Goal: Task Accomplishment & Management: Manage account settings

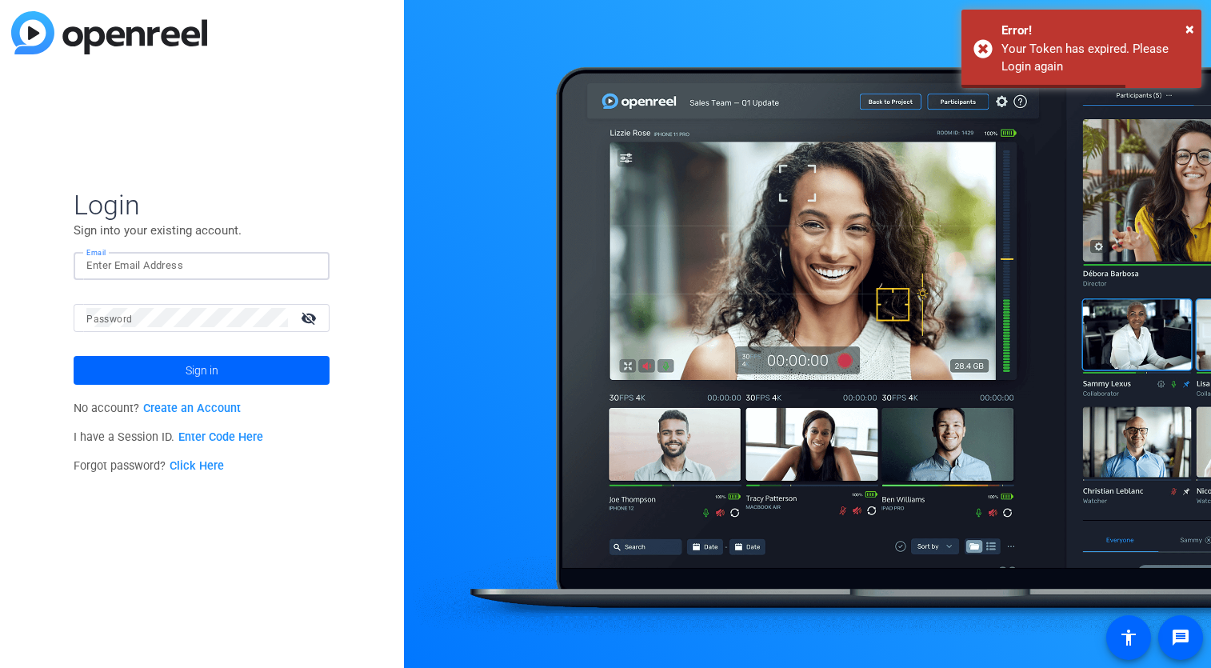
type input "[EMAIL_ADDRESS][DOMAIN_NAME]"
click at [157, 374] on span at bounding box center [202, 370] width 256 height 38
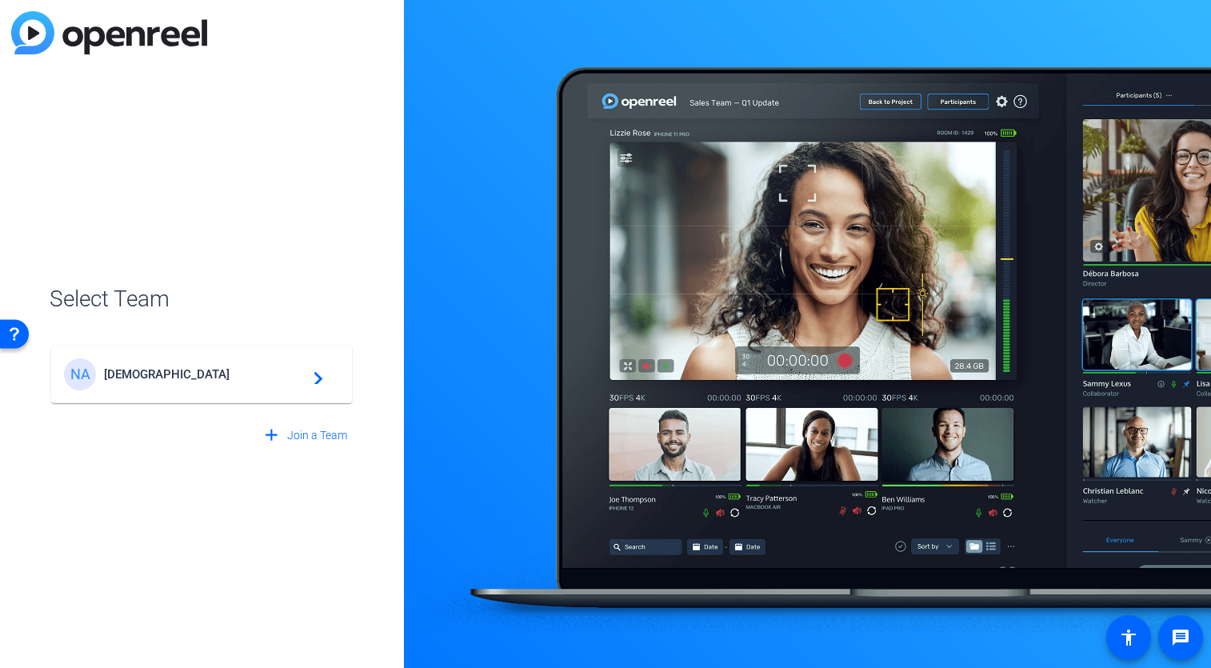
click at [162, 385] on div "NA [DEMOGRAPHIC_DATA] navigate_next" at bounding box center [201, 374] width 275 height 32
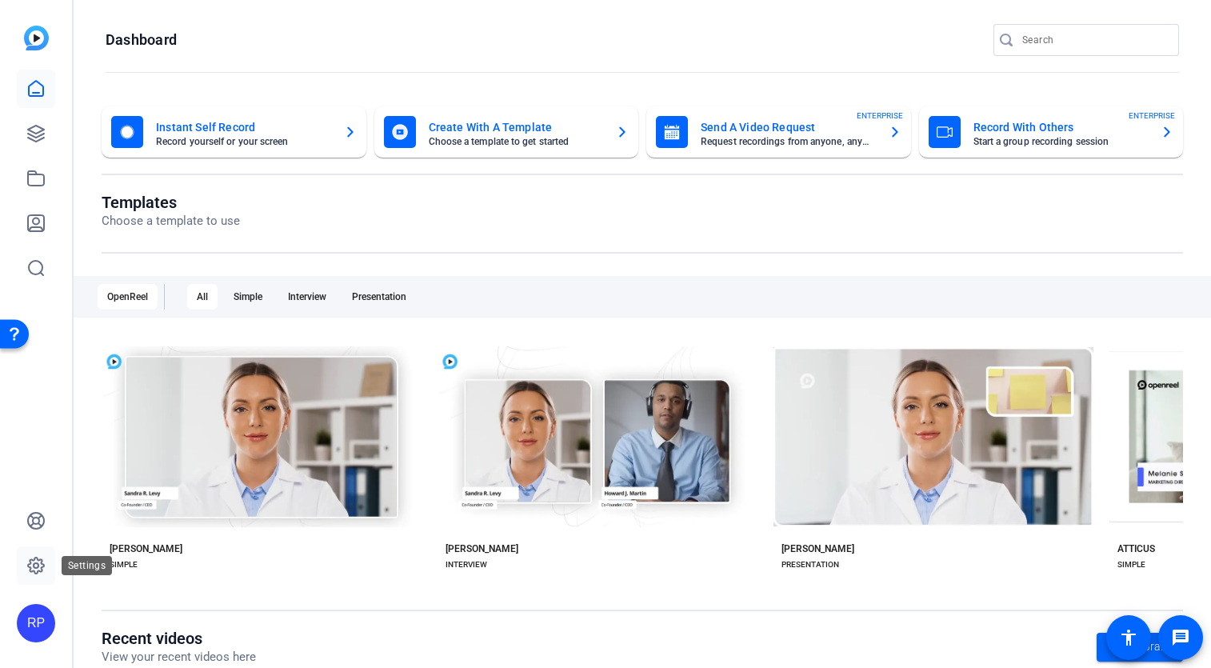
click at [30, 563] on icon at bounding box center [36, 566] width 16 height 16
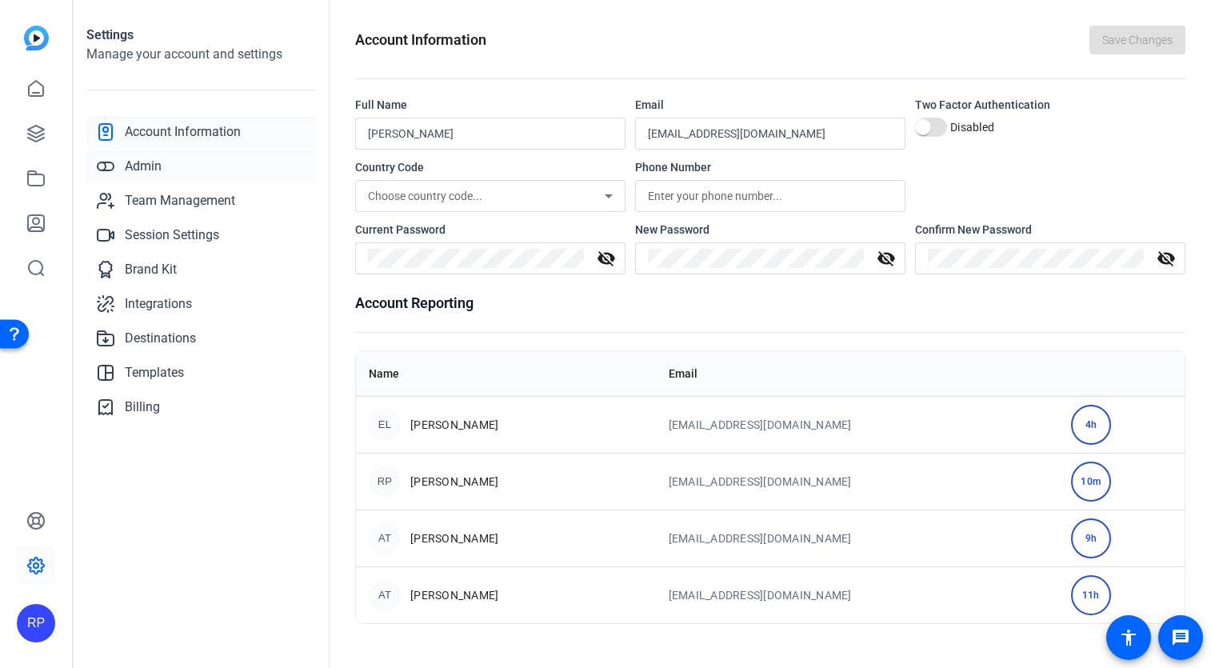
click at [140, 174] on span "Admin" at bounding box center [143, 166] width 37 height 19
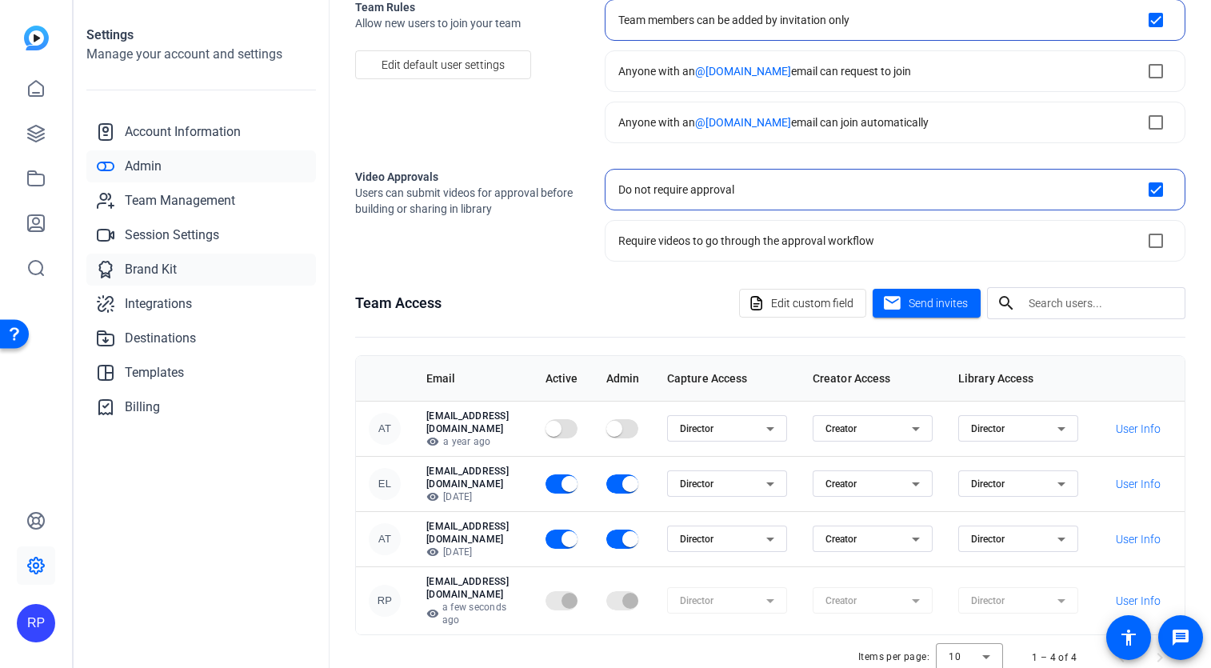
scroll to position [98, 0]
click at [146, 197] on span "Team Management" at bounding box center [180, 200] width 110 height 19
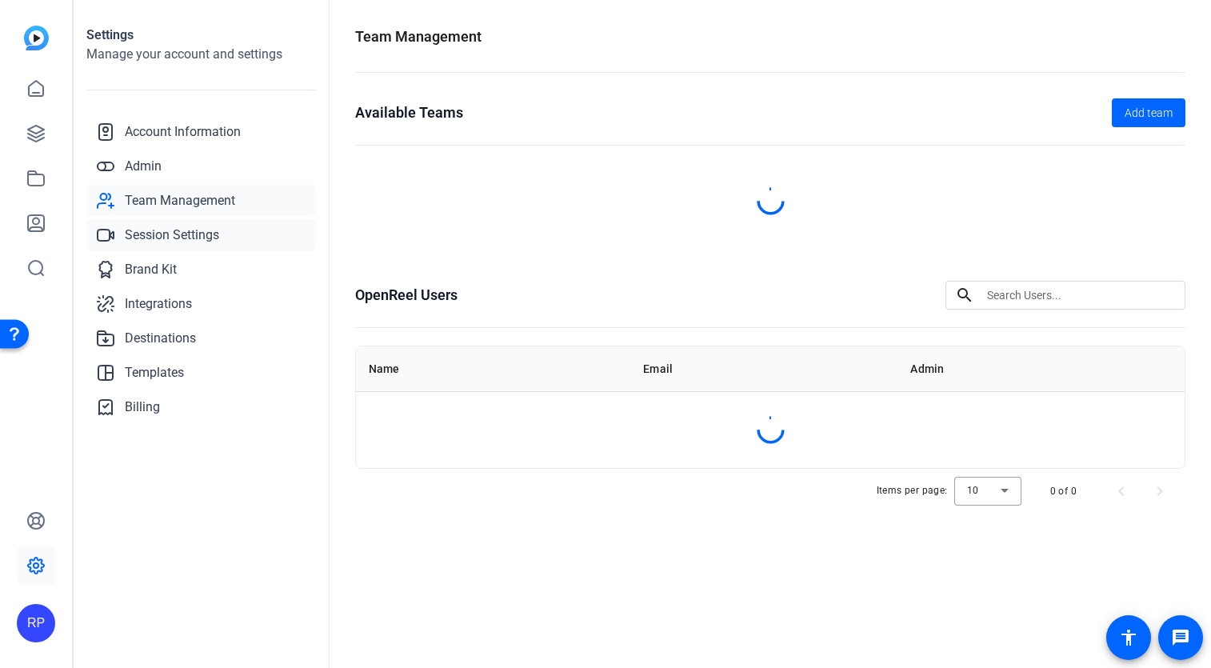
scroll to position [0, 0]
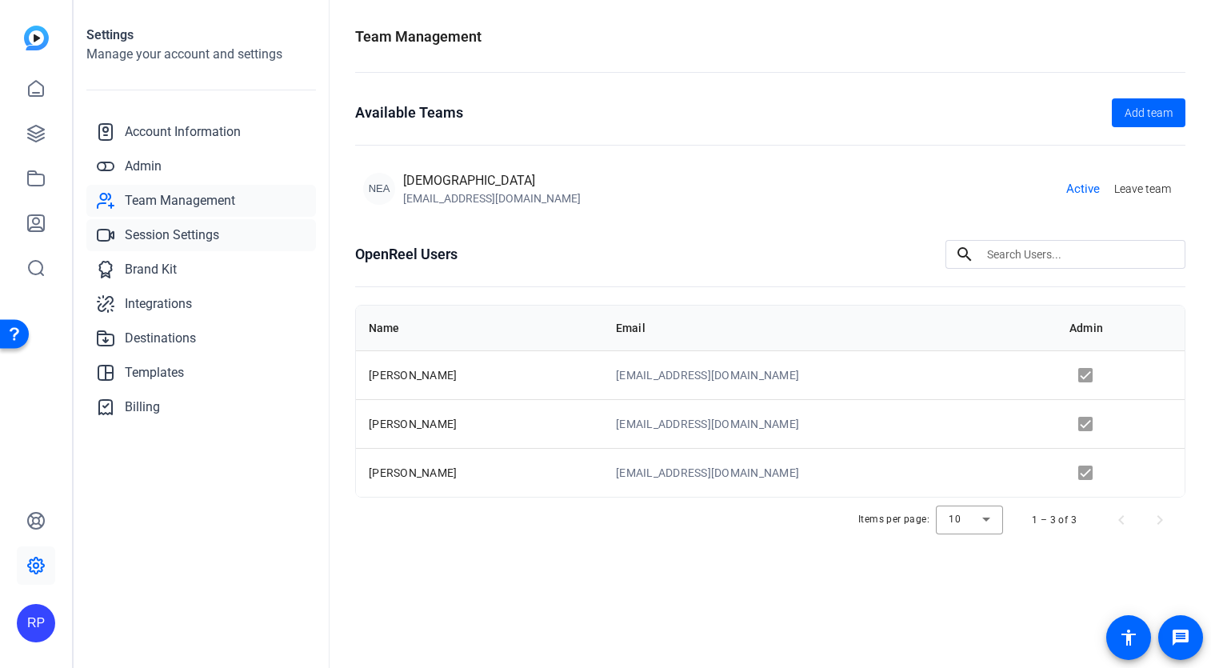
click at [148, 238] on span "Session Settings" at bounding box center [172, 235] width 94 height 19
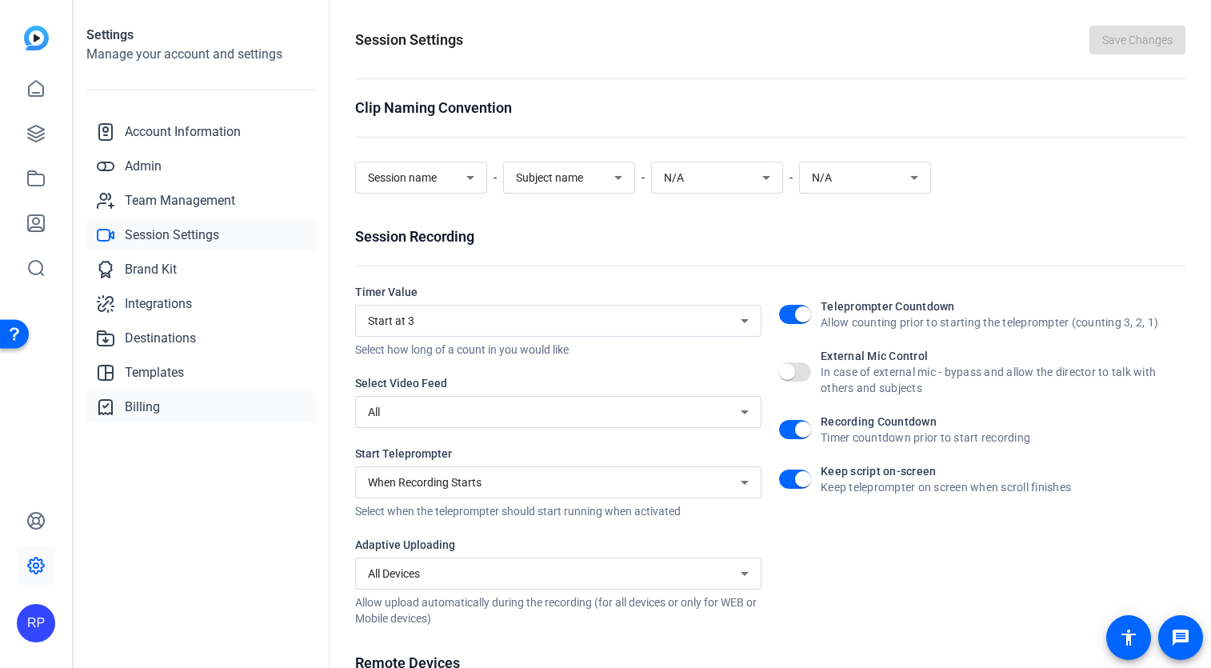
click at [143, 401] on span "Billing" at bounding box center [142, 407] width 35 height 19
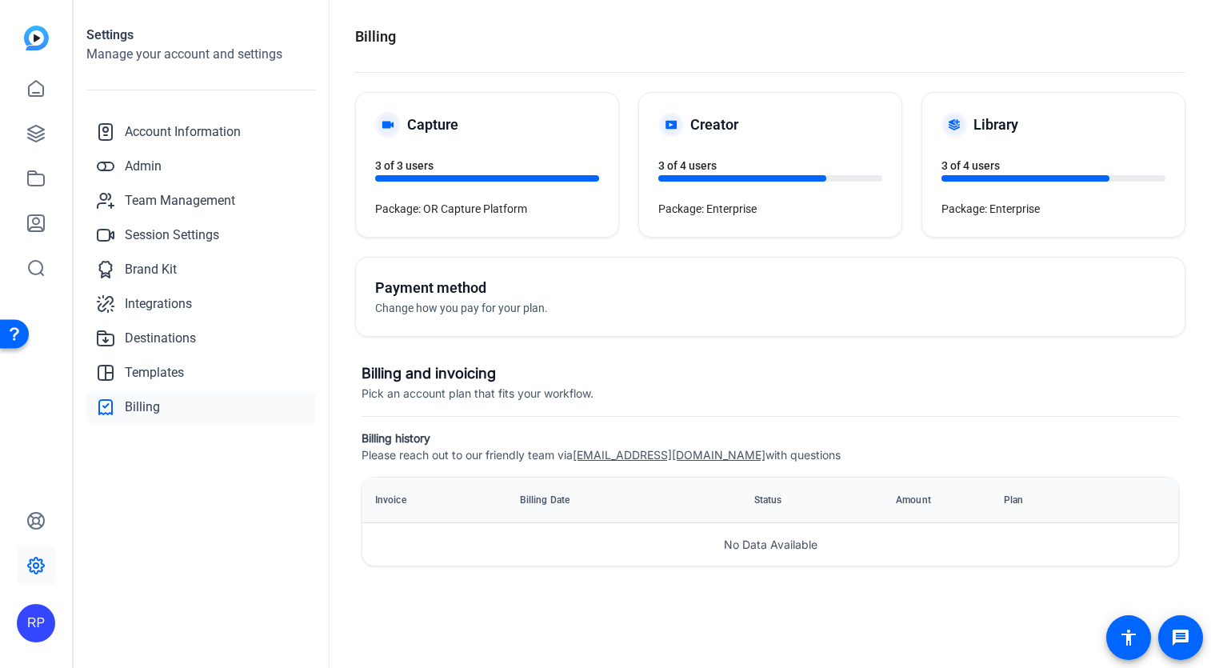
click at [379, 454] on span "Please reach out to our friendly team via [EMAIL_ADDRESS][DOMAIN_NAME] with que…" at bounding box center [601, 455] width 479 height 14
click at [188, 130] on span "Account Information" at bounding box center [183, 131] width 116 height 19
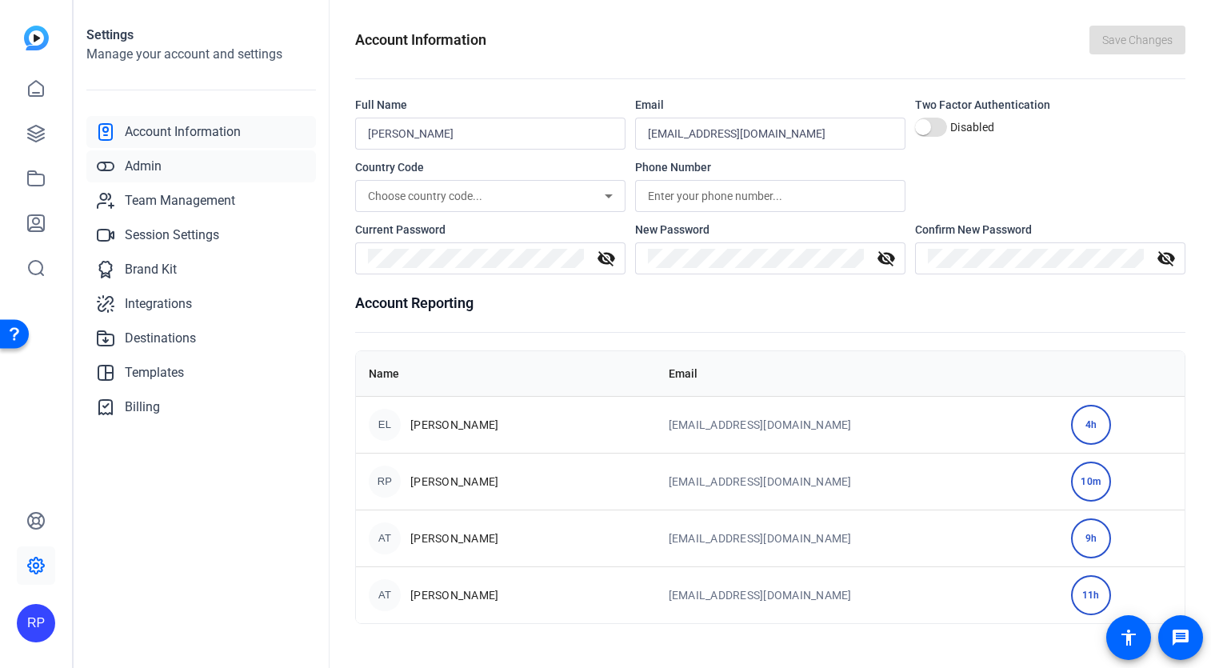
click at [143, 167] on span "Admin" at bounding box center [143, 166] width 37 height 19
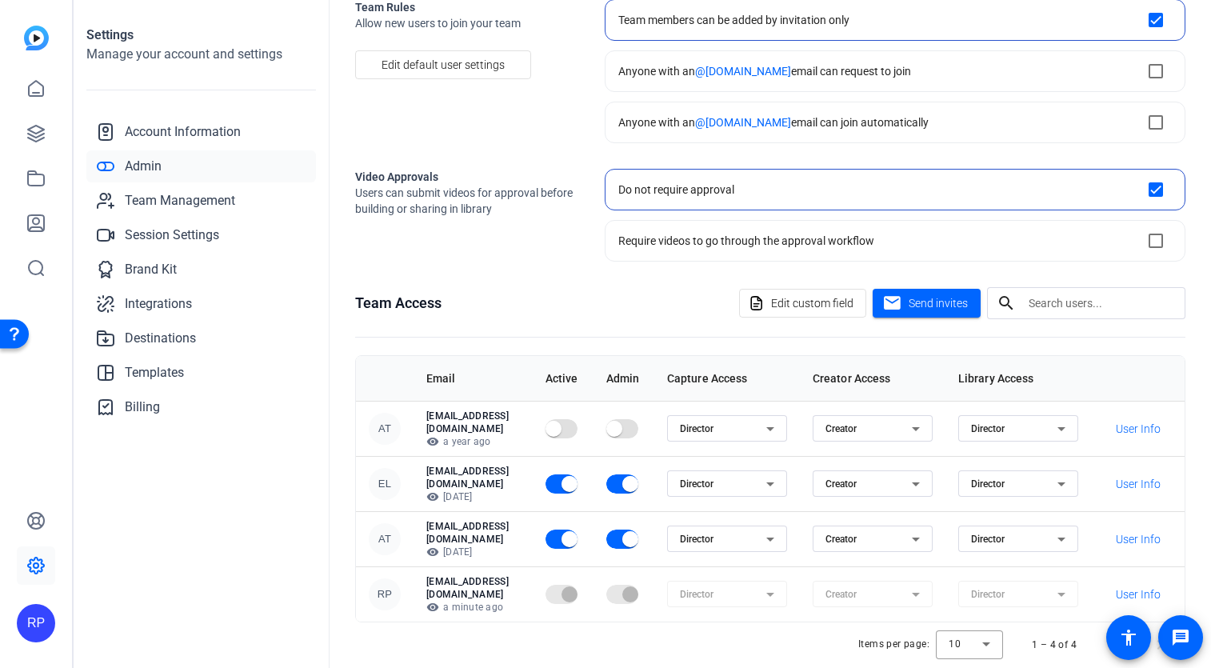
scroll to position [98, 0]
click at [143, 202] on span "Team Management" at bounding box center [180, 200] width 110 height 19
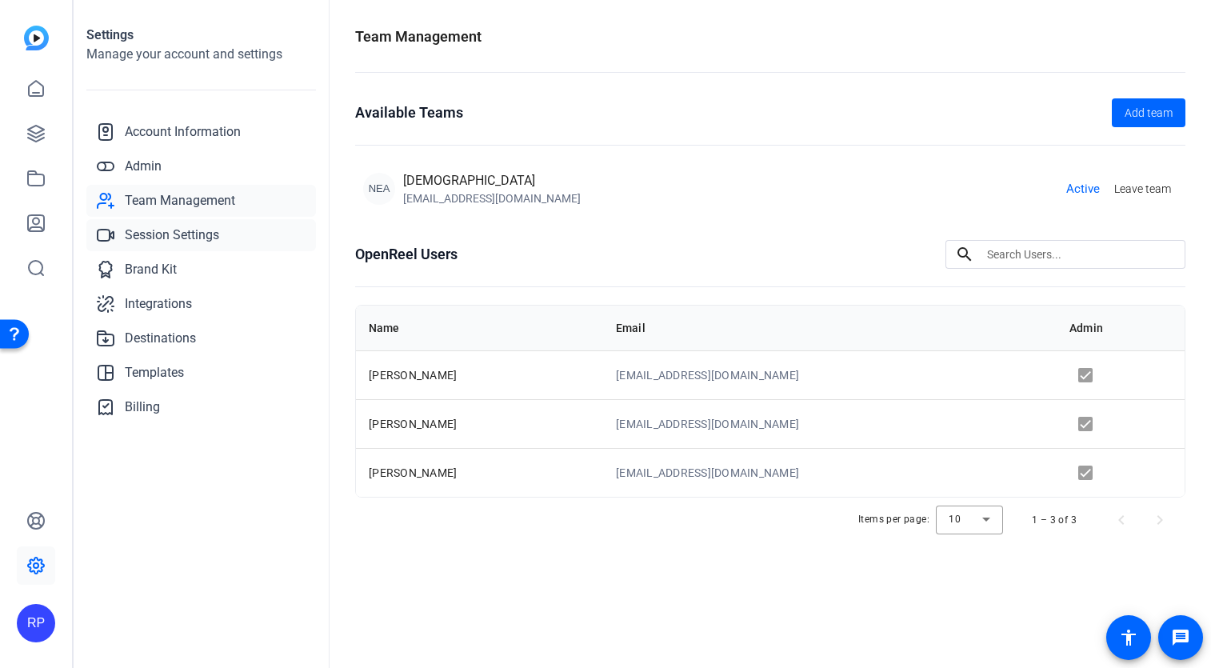
click at [152, 238] on span "Session Settings" at bounding box center [172, 235] width 94 height 19
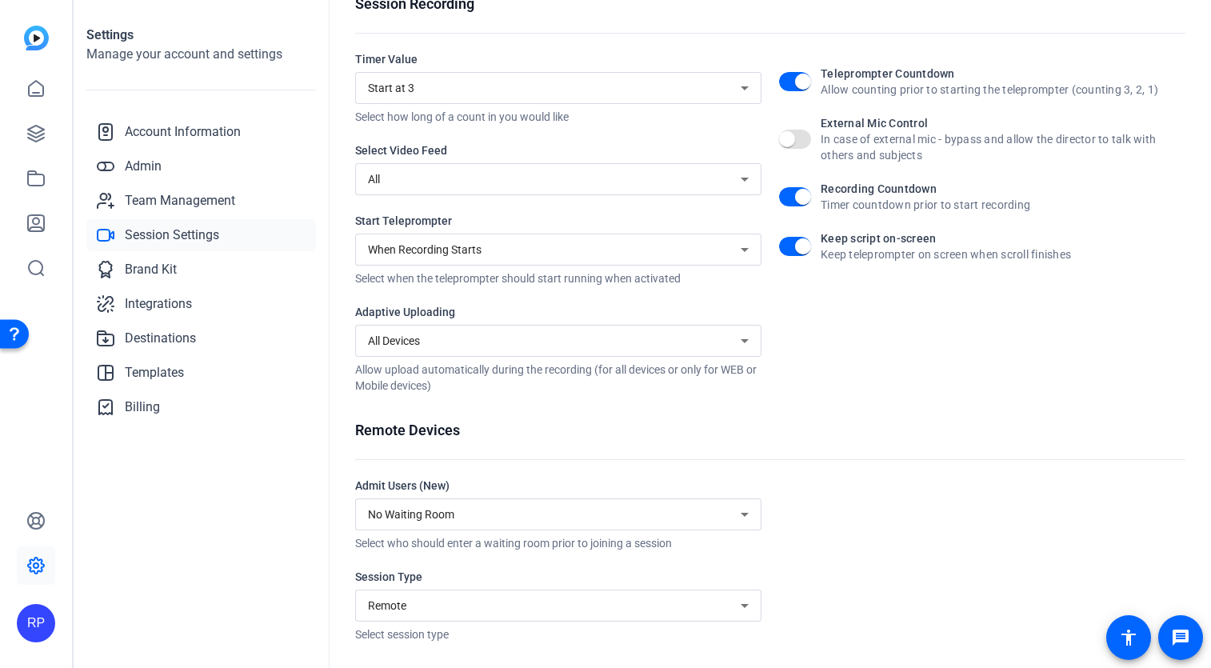
scroll to position [233, 0]
click at [149, 274] on span "Brand Kit" at bounding box center [151, 269] width 52 height 19
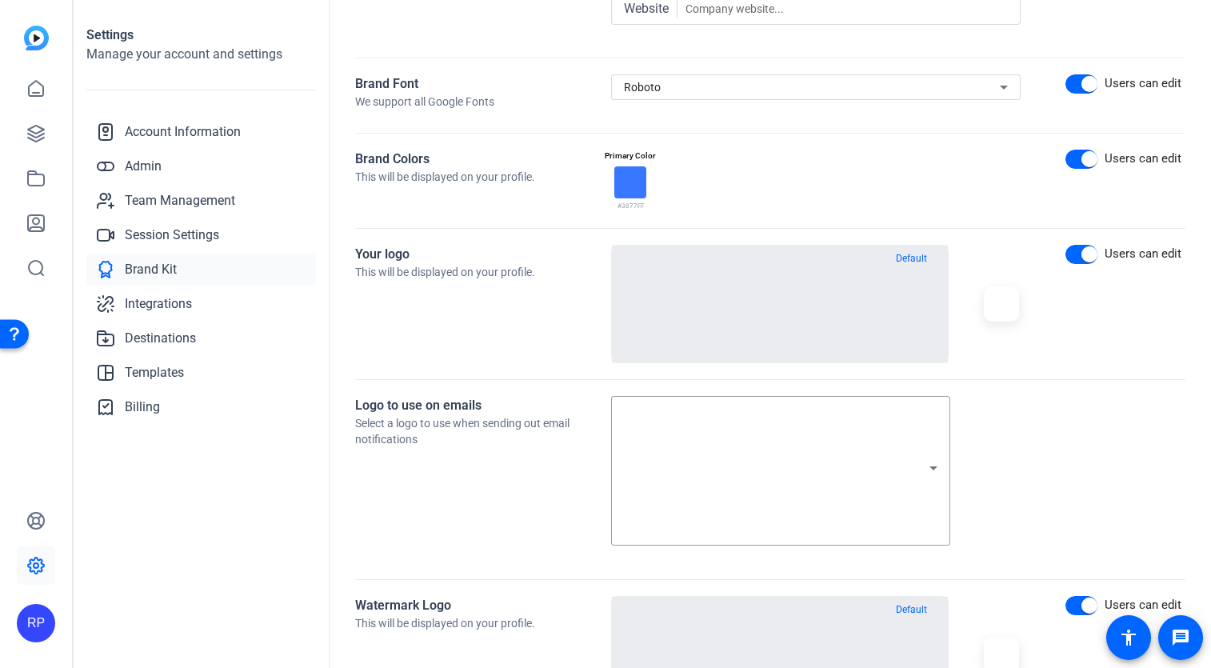
scroll to position [0, 0]
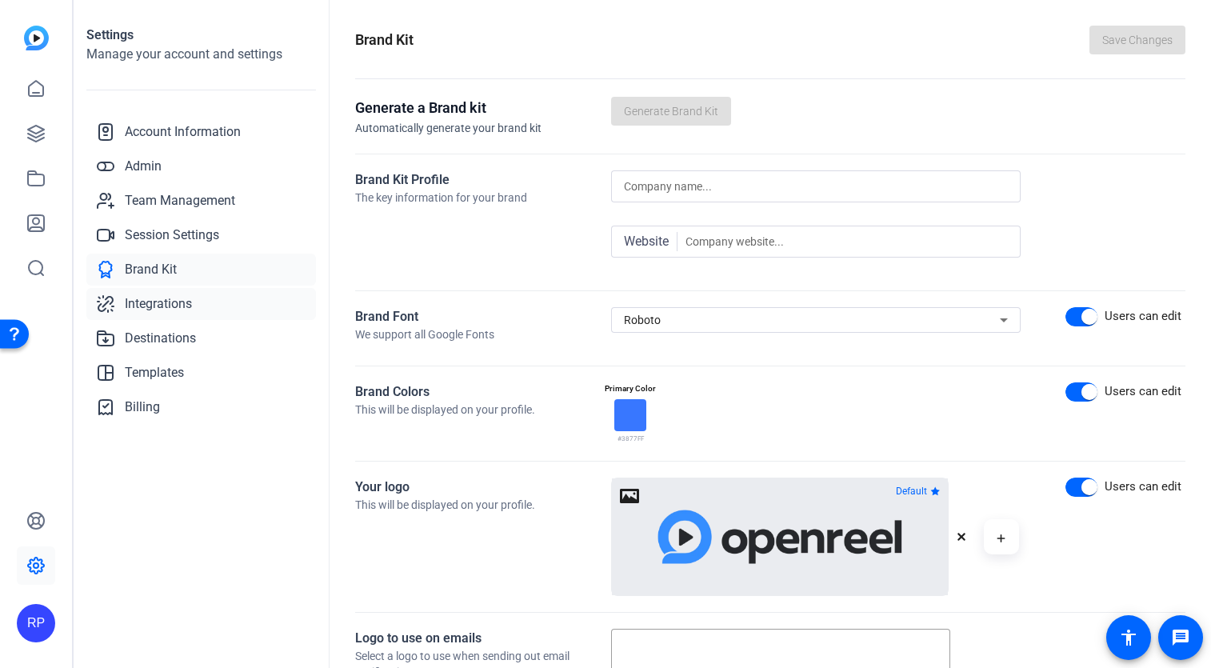
click at [157, 306] on span "Integrations" at bounding box center [158, 303] width 67 height 19
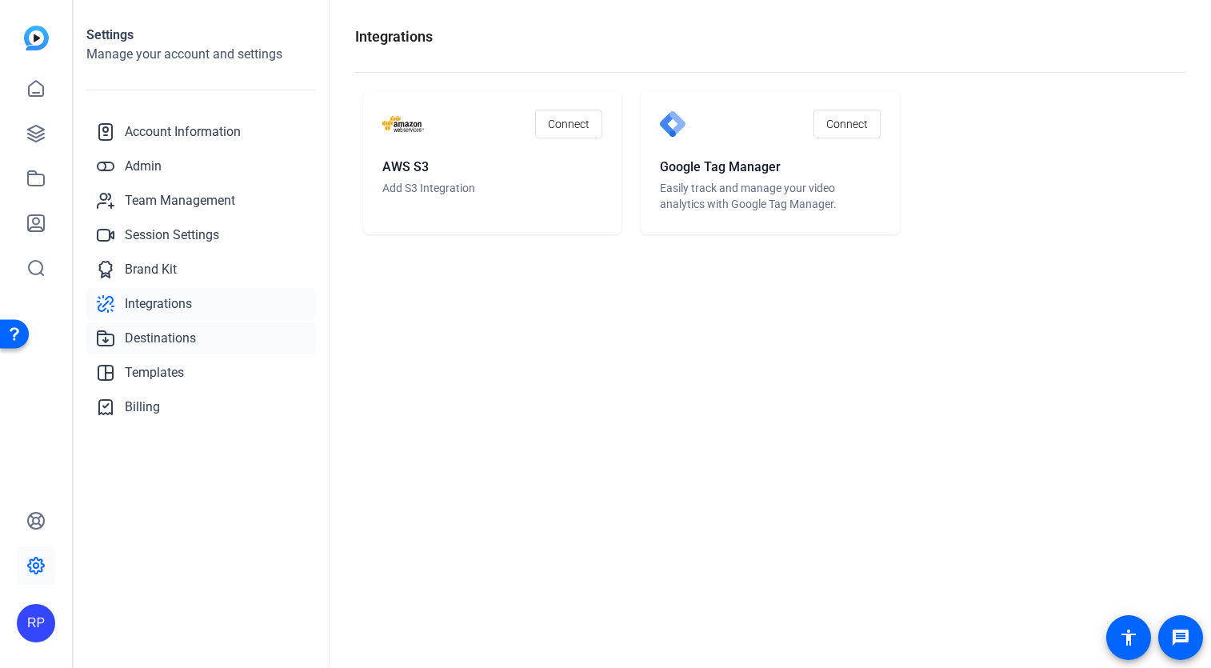
click at [160, 335] on span "Destinations" at bounding box center [160, 338] width 71 height 19
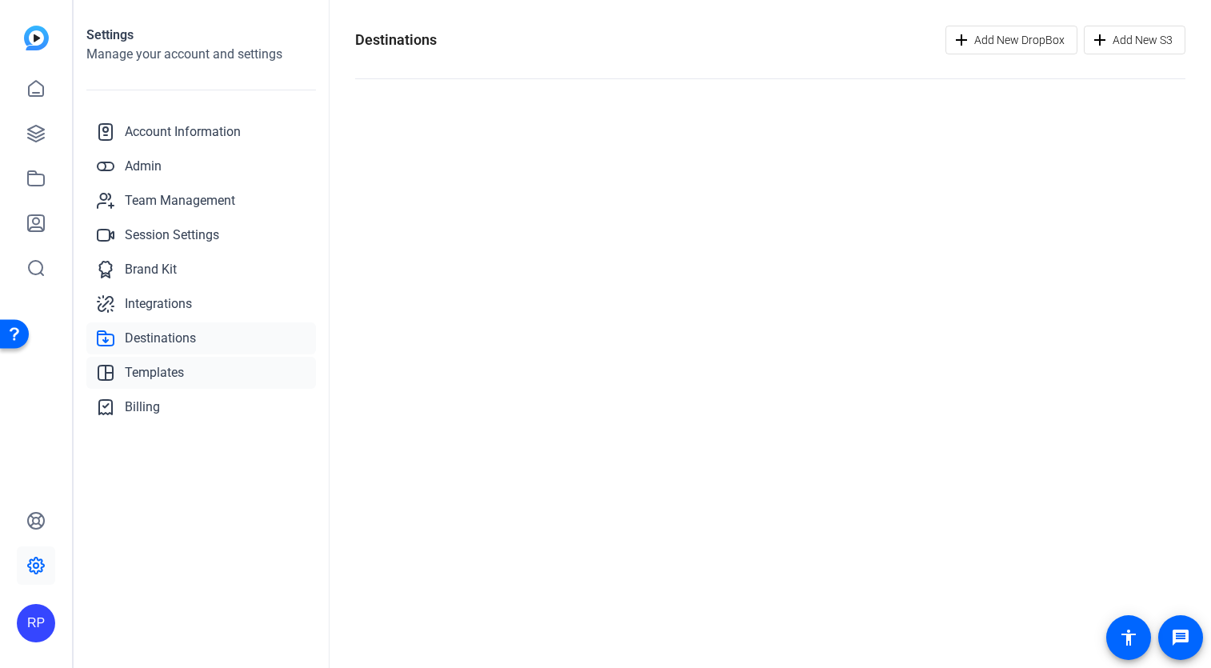
click at [157, 378] on span "Templates" at bounding box center [154, 372] width 59 height 19
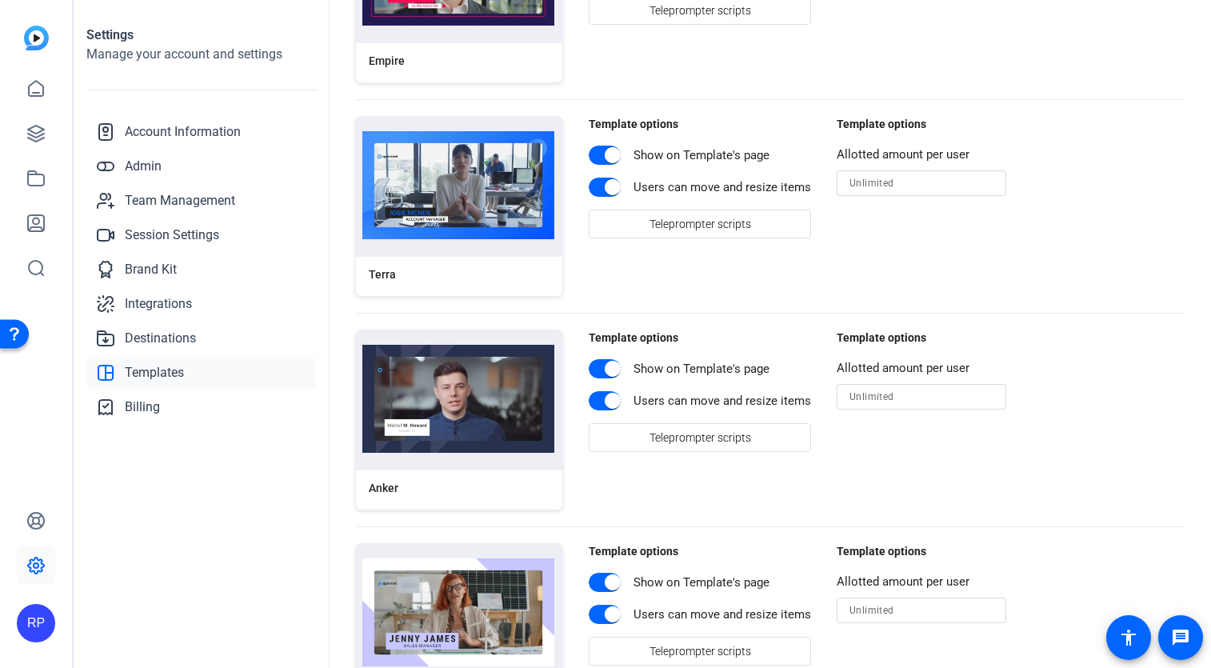
scroll to position [2413, 0]
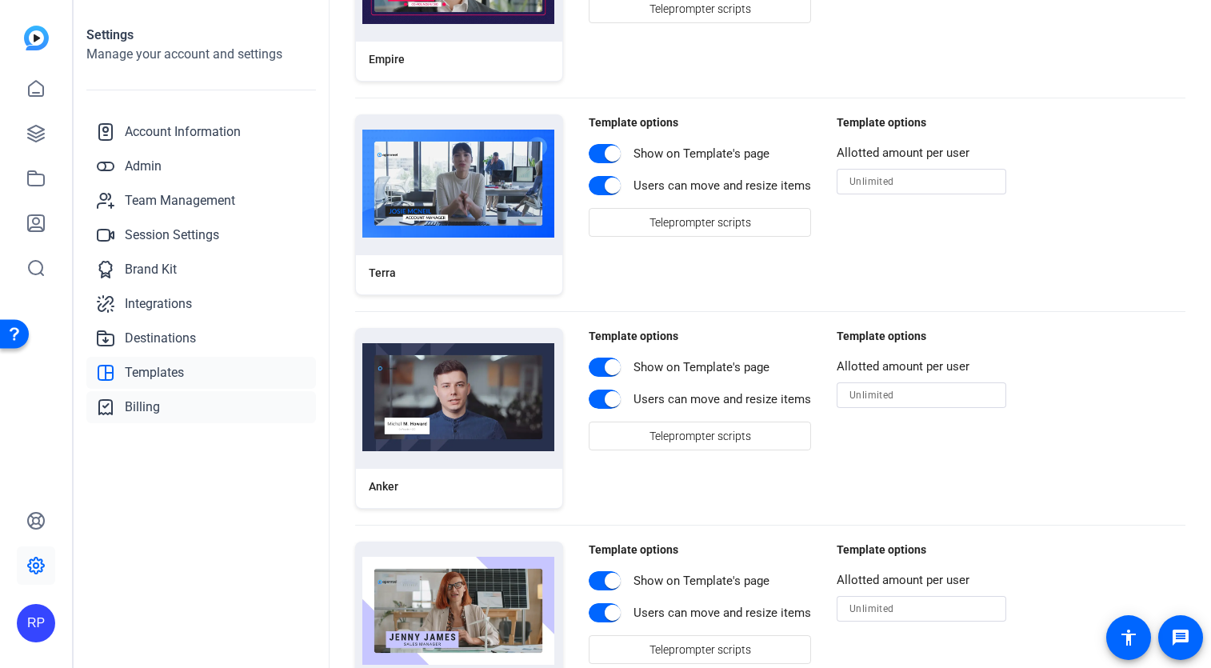
click at [138, 410] on span "Billing" at bounding box center [142, 407] width 35 height 19
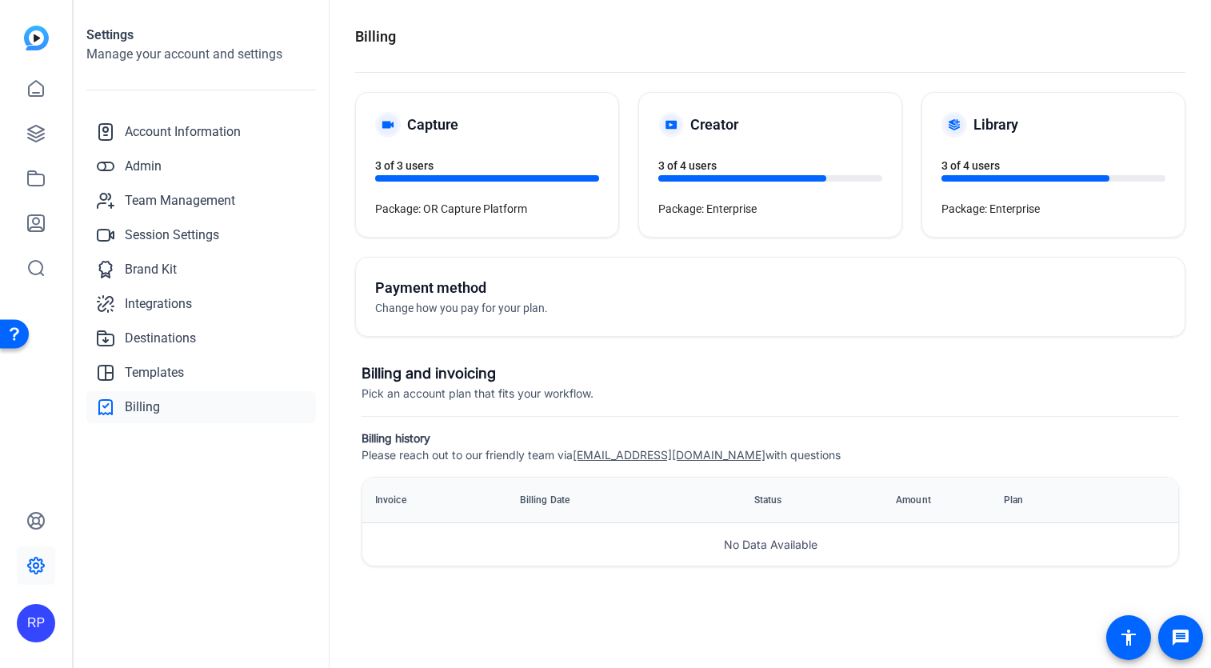
scroll to position [0, 0]
click at [36, 82] on icon at bounding box center [36, 88] width 14 height 15
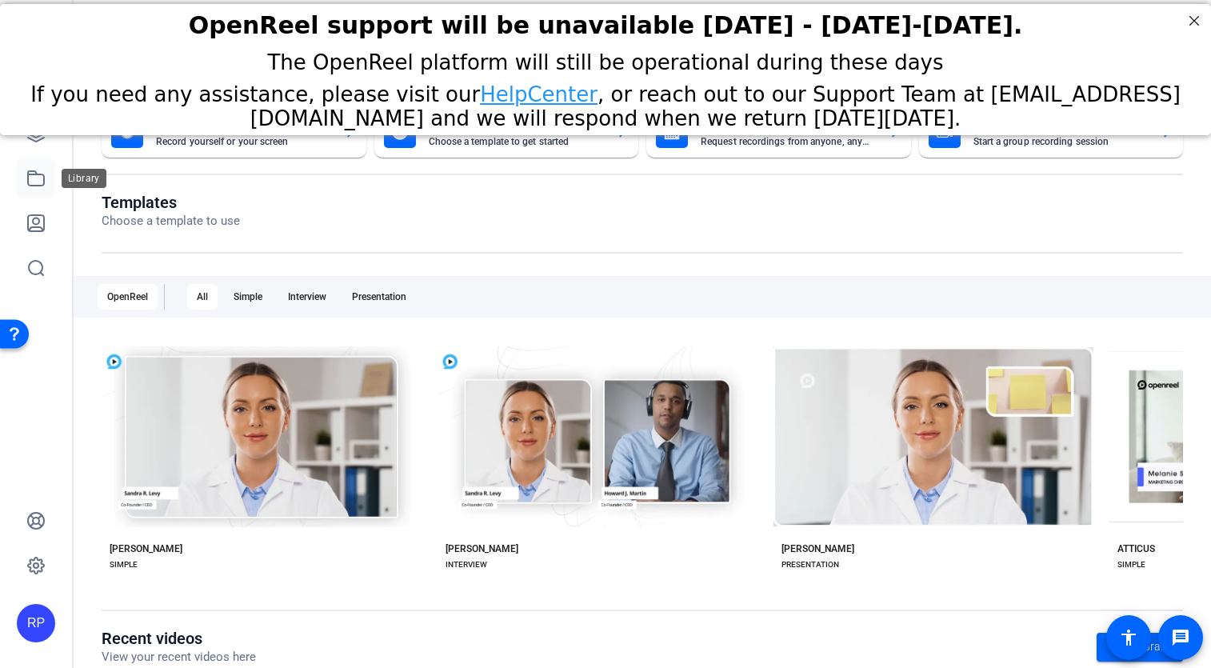
click at [34, 178] on icon at bounding box center [35, 178] width 19 height 19
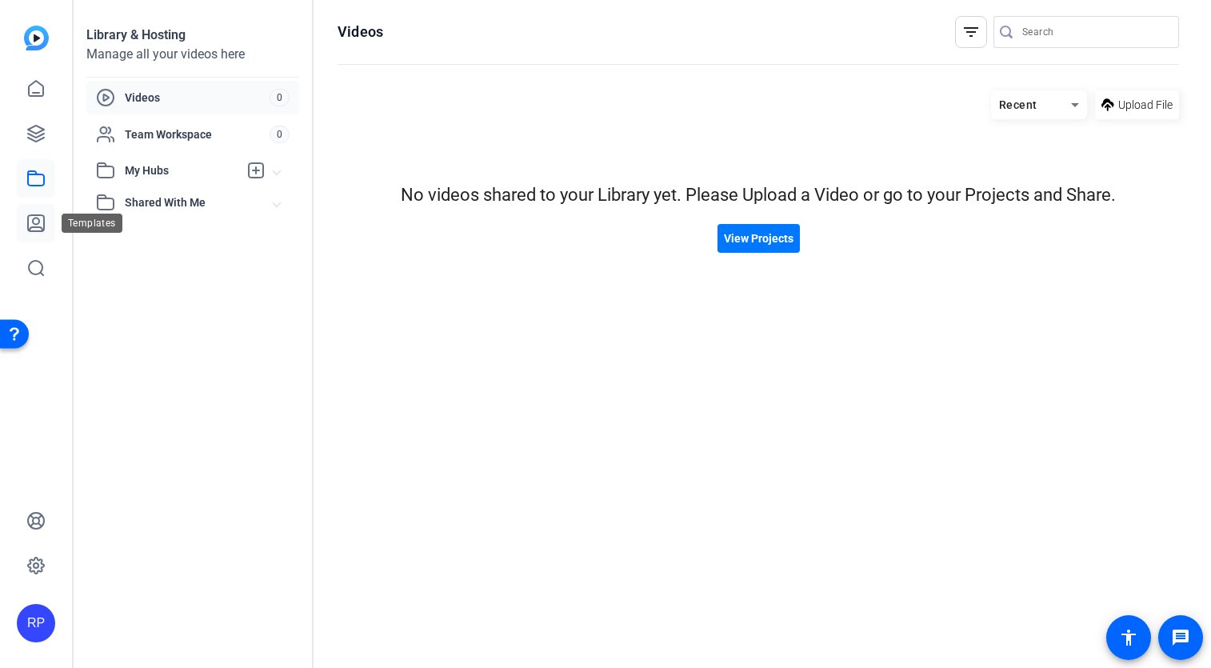
click at [34, 233] on link at bounding box center [36, 223] width 38 height 38
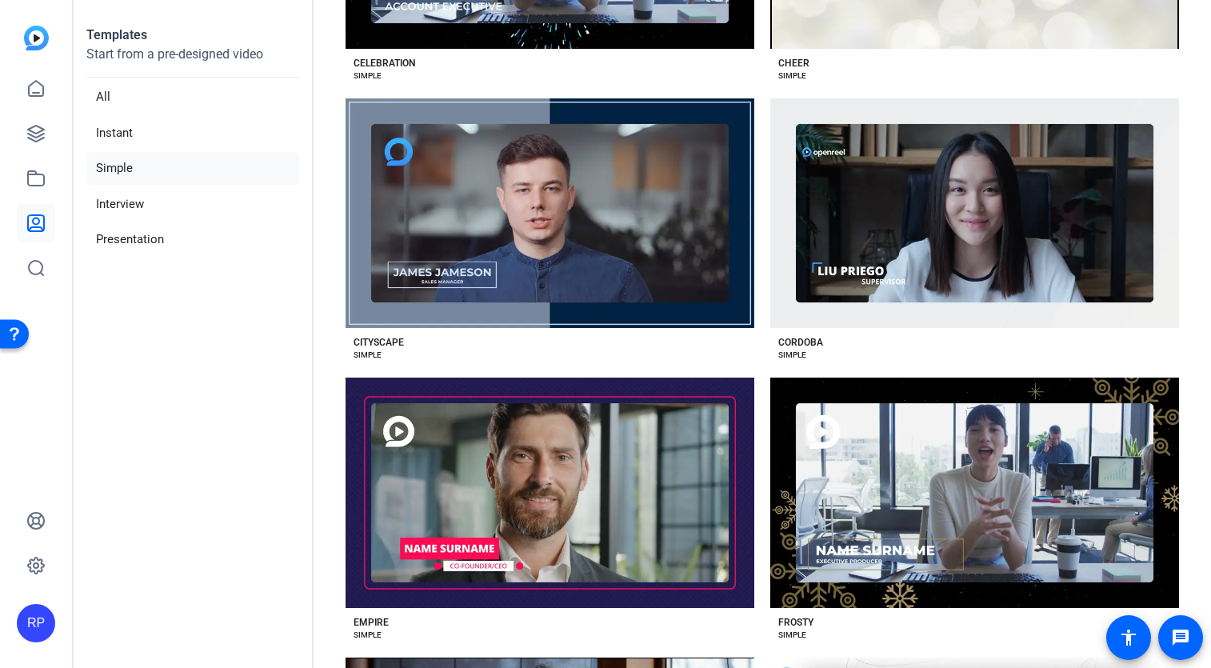
scroll to position [1253, 0]
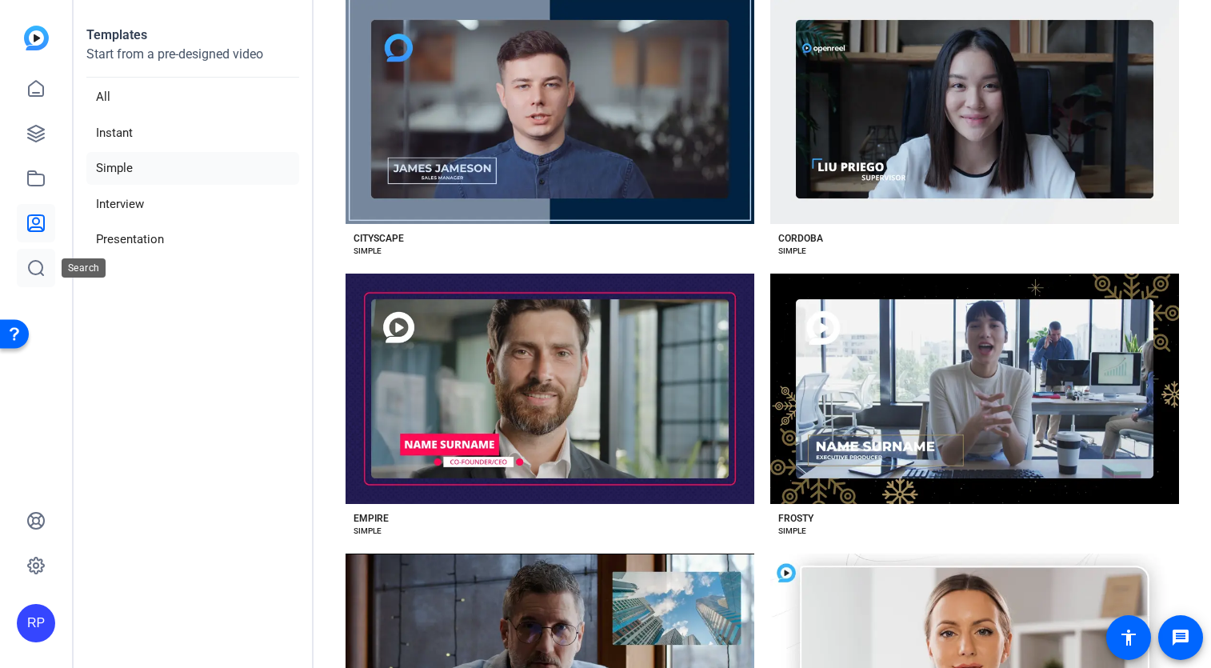
click at [38, 271] on icon at bounding box center [35, 267] width 19 height 19
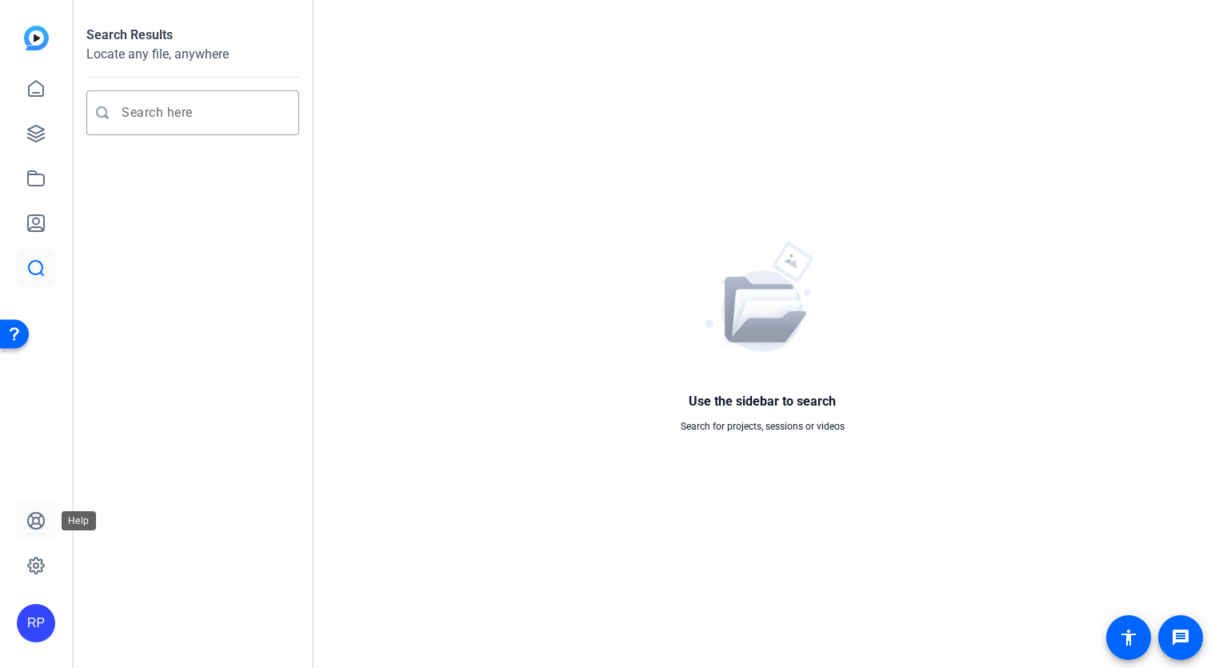
click at [32, 519] on icon at bounding box center [35, 520] width 19 height 19
click at [32, 556] on icon at bounding box center [35, 565] width 19 height 19
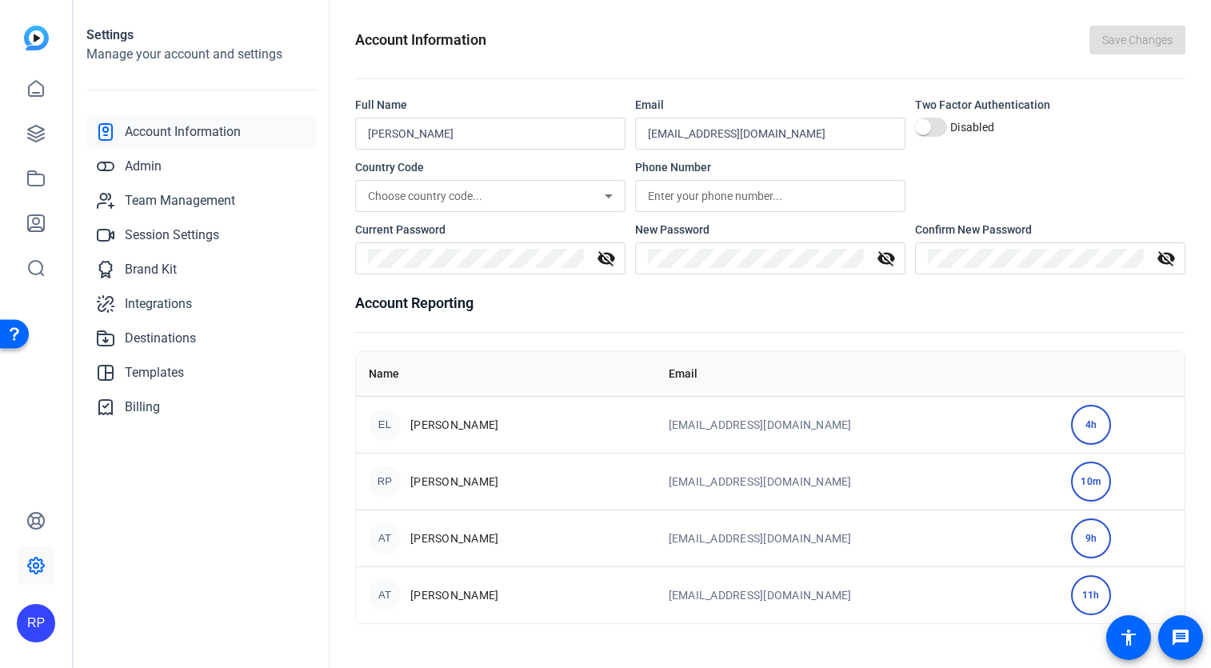
click at [26, 623] on div "RP" at bounding box center [36, 623] width 38 height 38
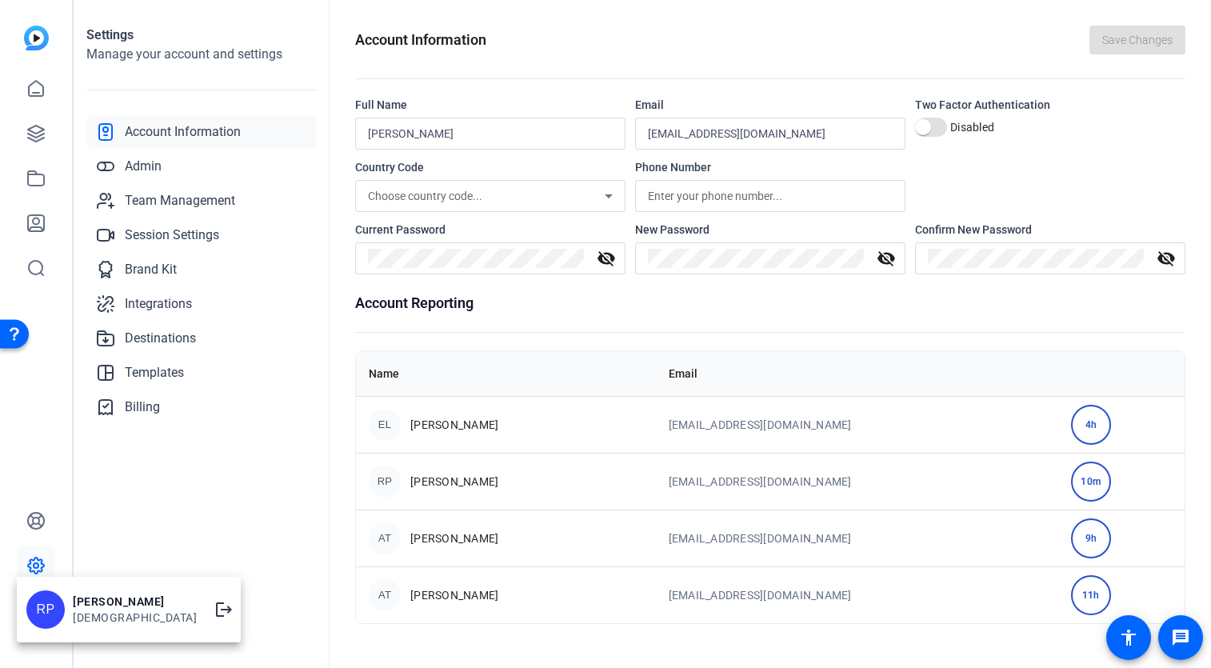
click at [693, 14] on div at bounding box center [605, 334] width 1211 height 668
